Goal: Check status

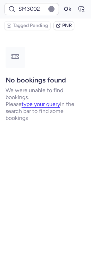
type input "CPGU3F"
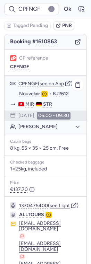
scroll to position [109, 0]
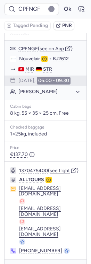
type input "SM3002"
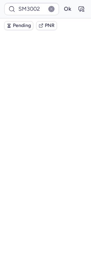
scroll to position [0, 0]
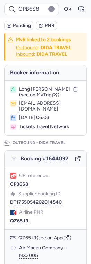
type input "CPFNGF"
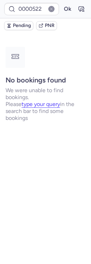
type input "CPYMFO"
type input "CPB6S8"
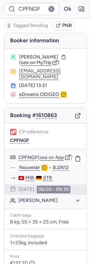
type input "CPPFFC"
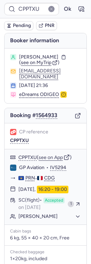
type input "YLW3PI"
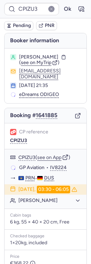
type input "CPFNGF"
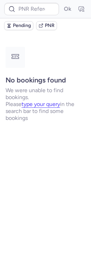
type input "CPFNGF"
type input "CPB6S8"
type input "CP4HH9"
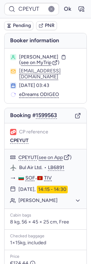
scroll to position [86, 0]
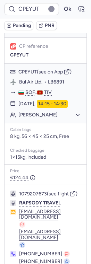
type input "CPFNGF"
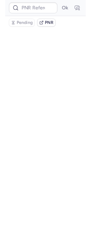
scroll to position [0, 0]
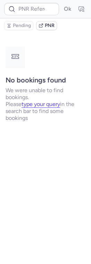
type input "CPPTCJ"
type input "CP6XNT"
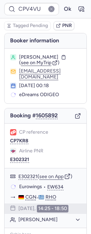
type input "CPPTCJ"
